Goal: Information Seeking & Learning: Compare options

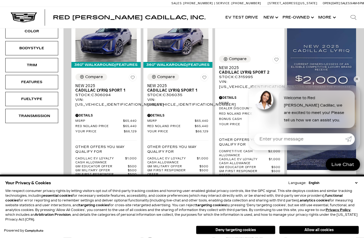
scroll to position [129, 0]
click at [358, 82] on link "✕" at bounding box center [356, 79] width 6 height 6
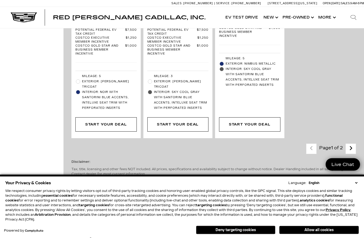
scroll to position [1681, 0]
click at [351, 144] on link "Next - Page" at bounding box center [350, 148] width 11 height 9
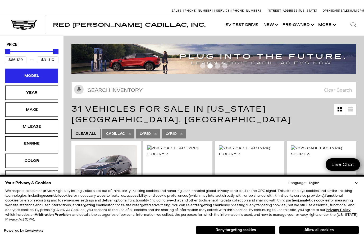
click at [27, 75] on div "Model" at bounding box center [31, 76] width 26 height 6
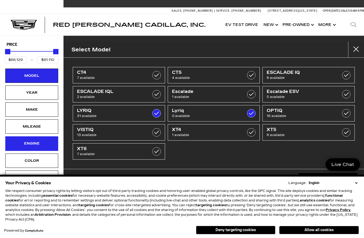
click at [20, 142] on div "Engine" at bounding box center [31, 143] width 26 height 6
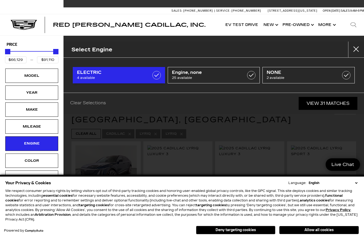
click at [154, 79] on label at bounding box center [156, 75] width 8 height 8
type input "$72,504"
checkbox input "true"
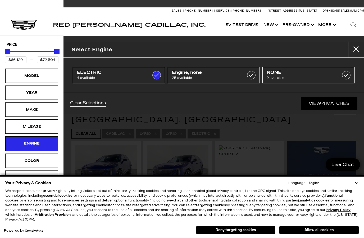
click at [333, 101] on link "View 4 Matches" at bounding box center [328, 103] width 57 height 13
